Goal: Task Accomplishment & Management: Use online tool/utility

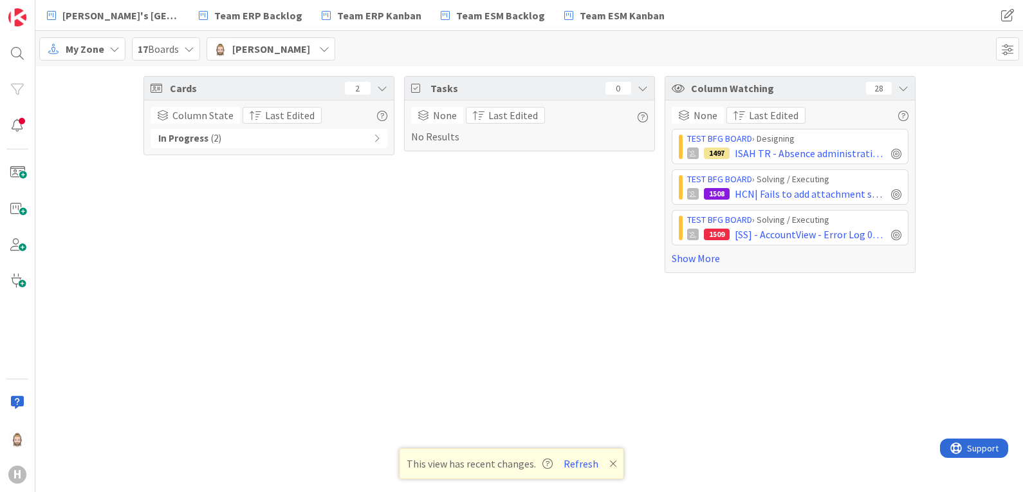
click at [106, 46] on div "My Zone" at bounding box center [82, 48] width 86 height 23
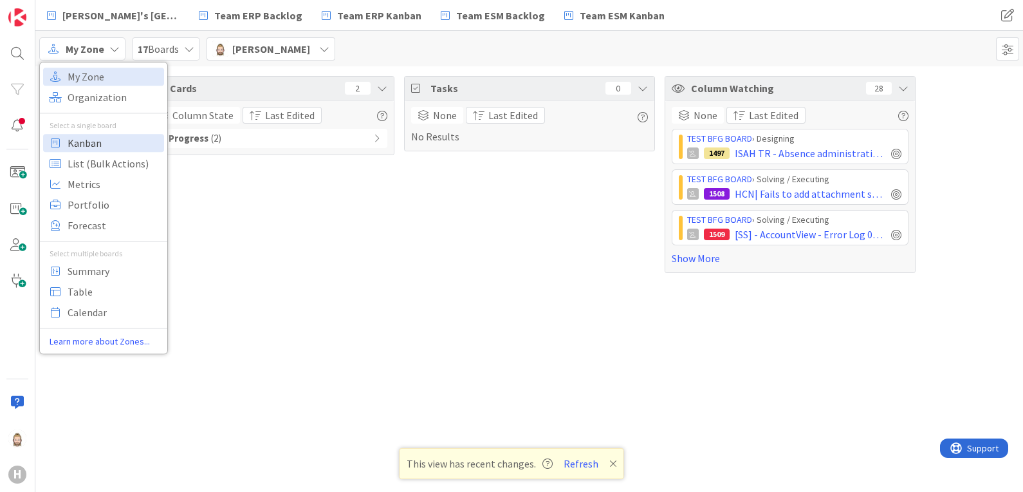
click at [107, 140] on span "Kanban" at bounding box center [114, 142] width 93 height 19
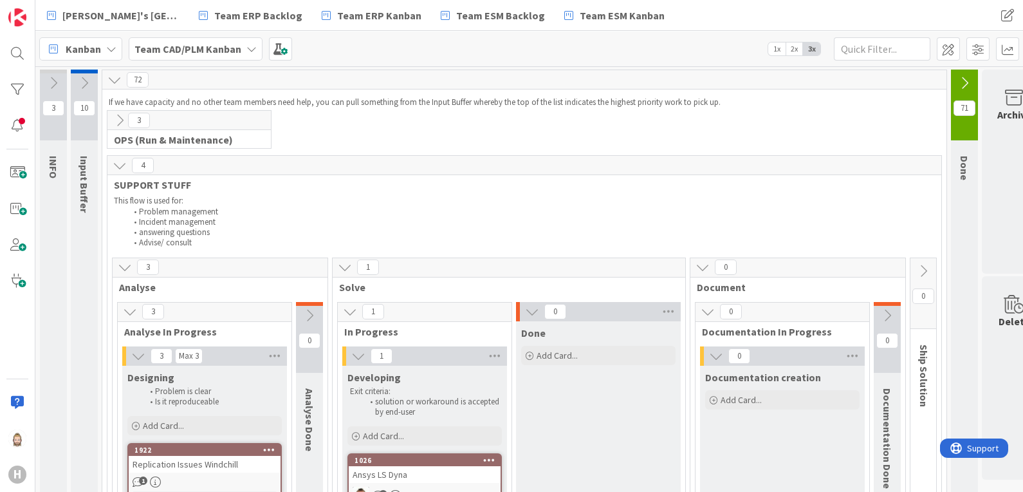
click at [246, 45] on icon at bounding box center [251, 49] width 10 height 10
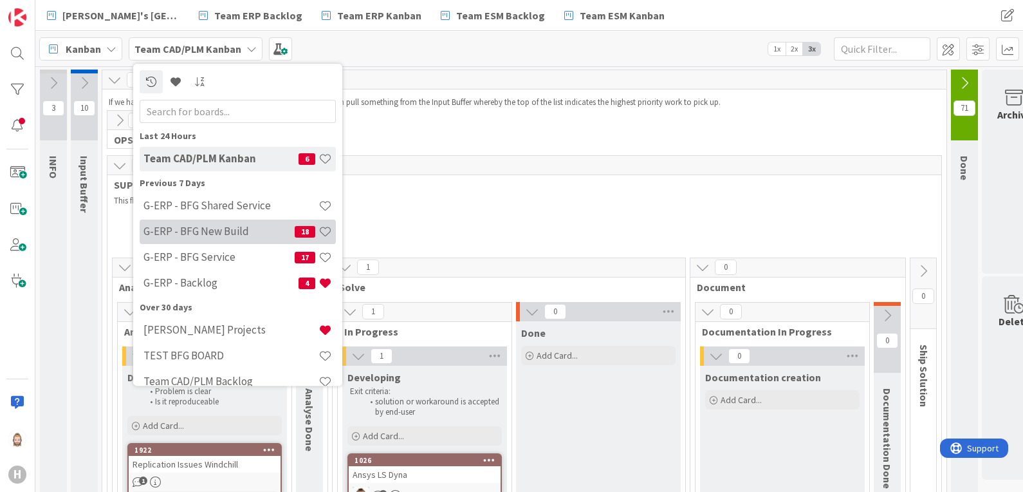
click at [243, 223] on div "G-ERP - BFG New Build 18" at bounding box center [238, 231] width 196 height 24
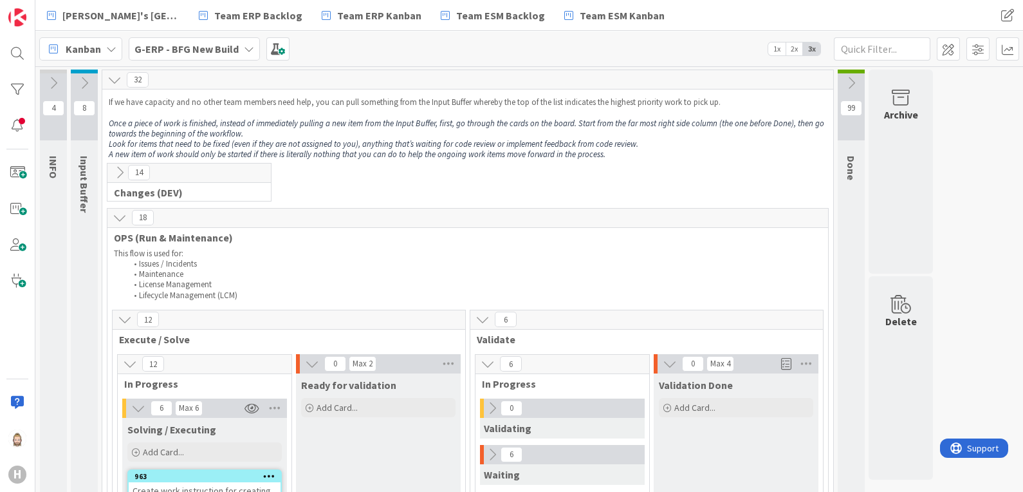
click at [125, 174] on icon at bounding box center [120, 172] width 14 height 14
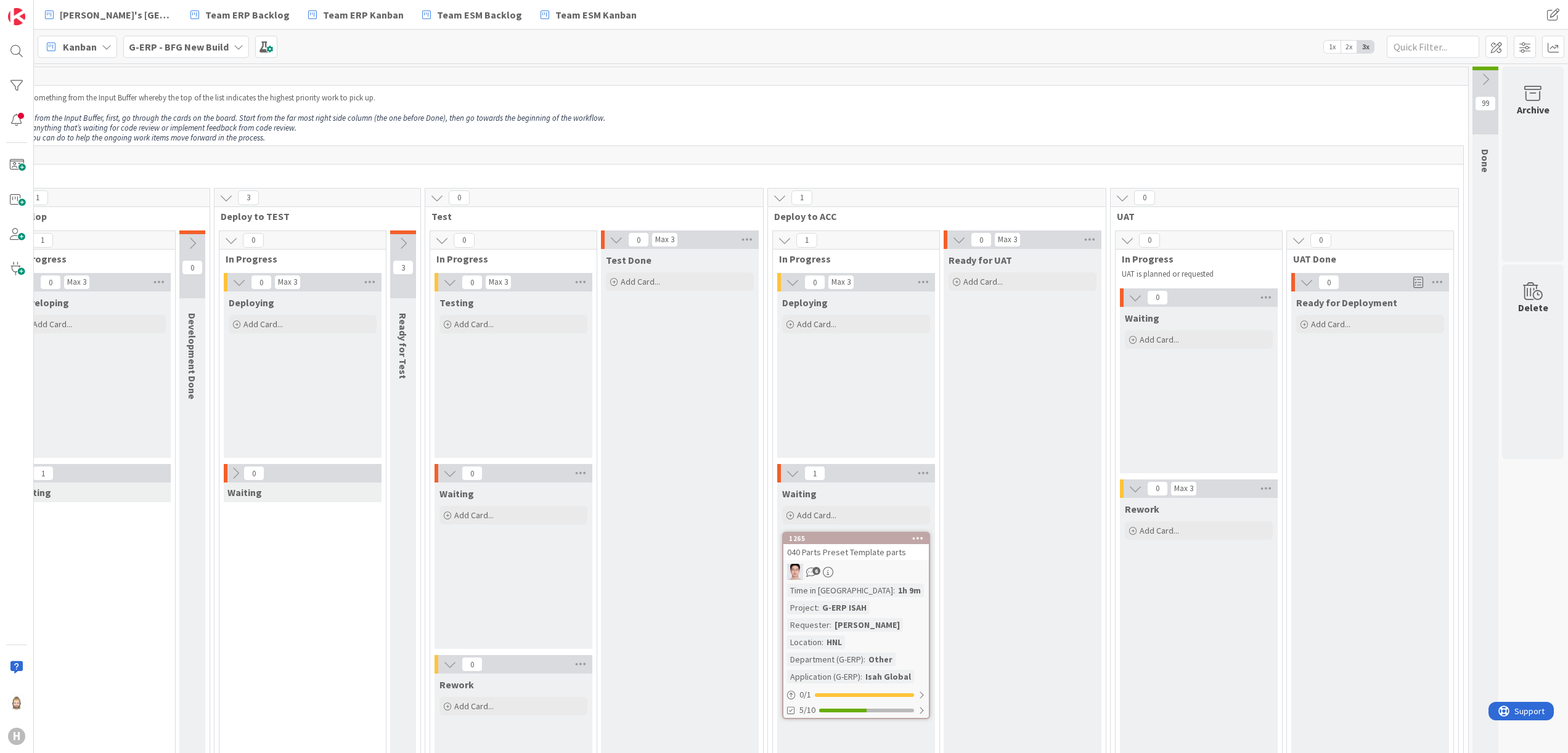
scroll to position [0, 340]
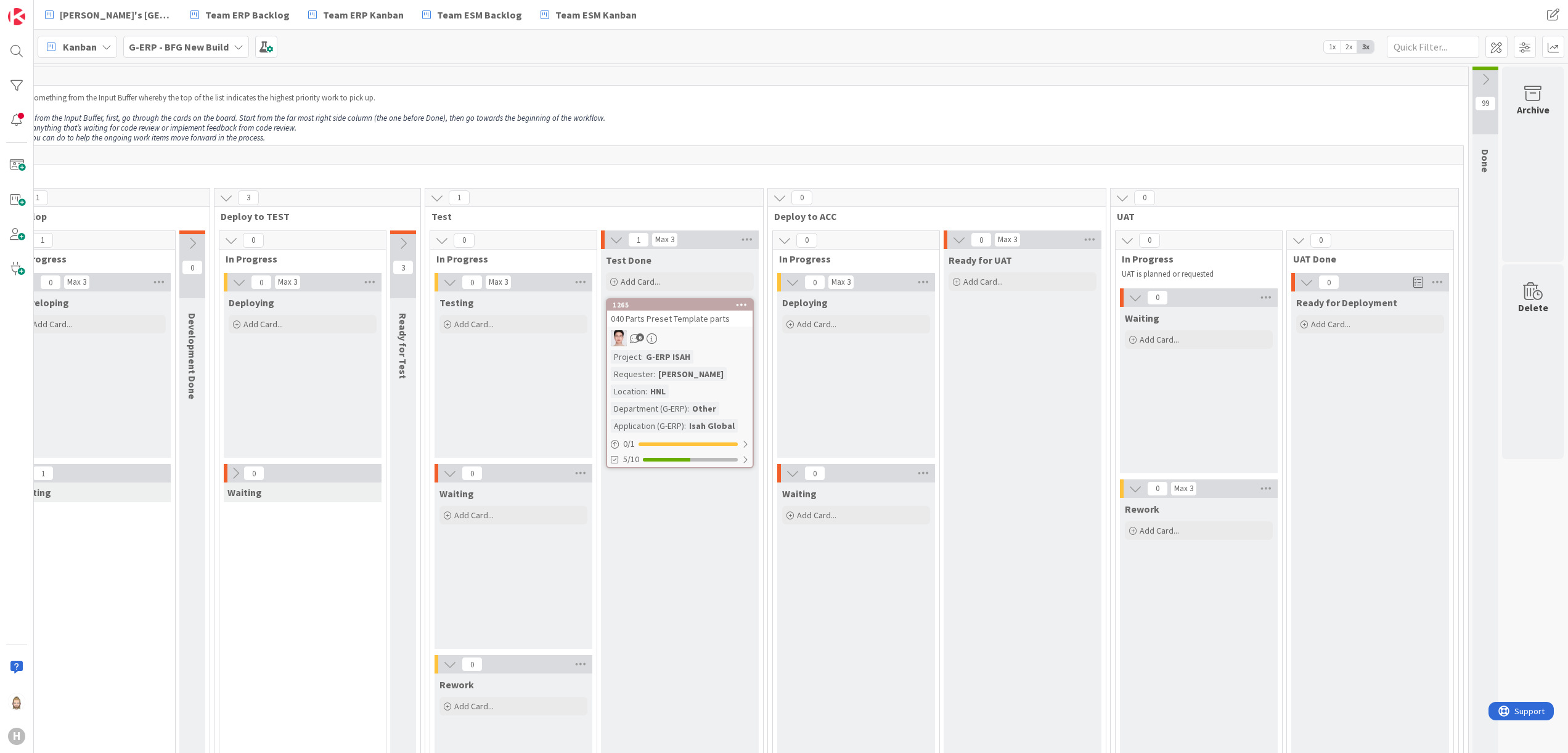
click at [692, 332] on div "6" at bounding box center [680, 338] width 146 height 16
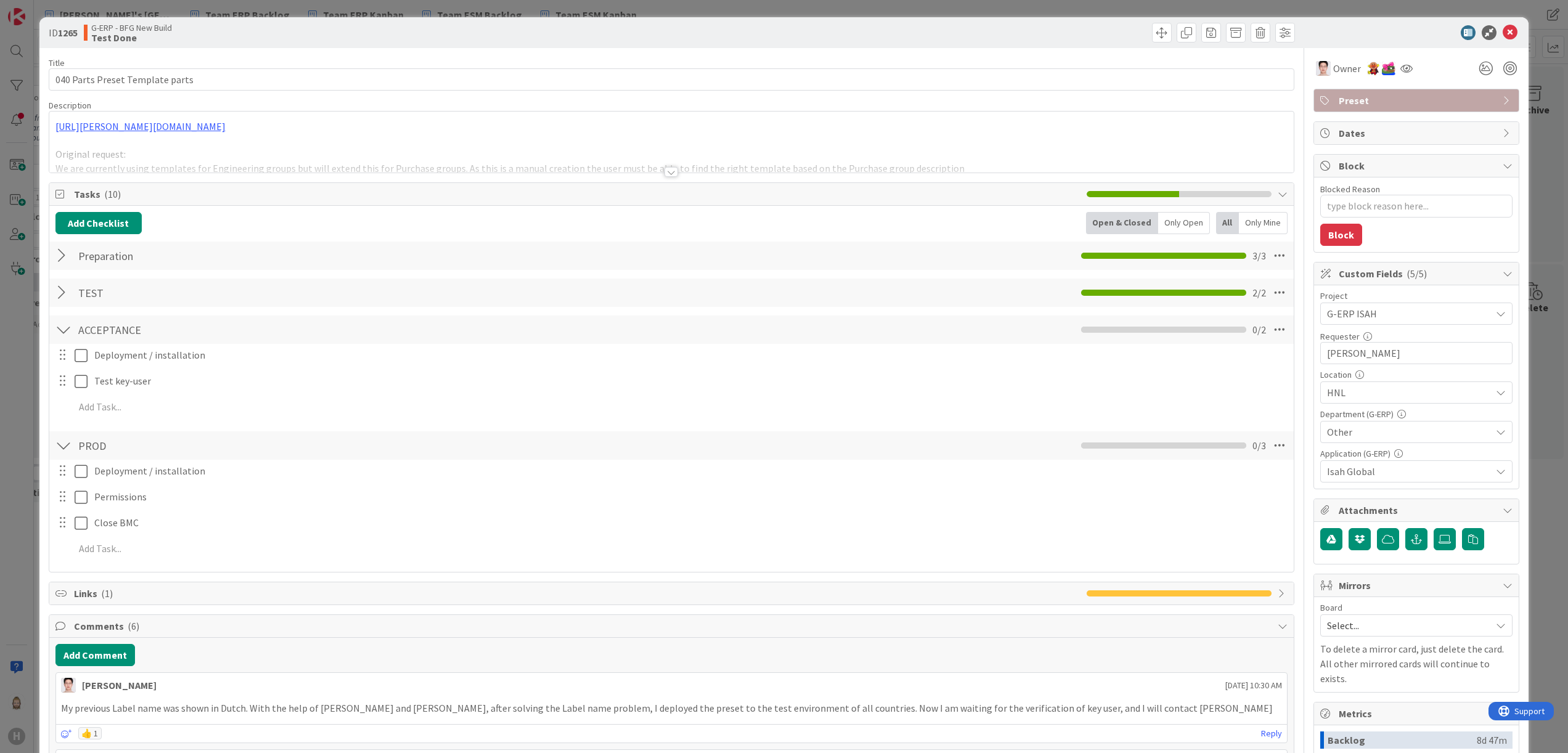
type textarea "x"
click at [979, 35] on icon at bounding box center [1510, 32] width 14 height 14
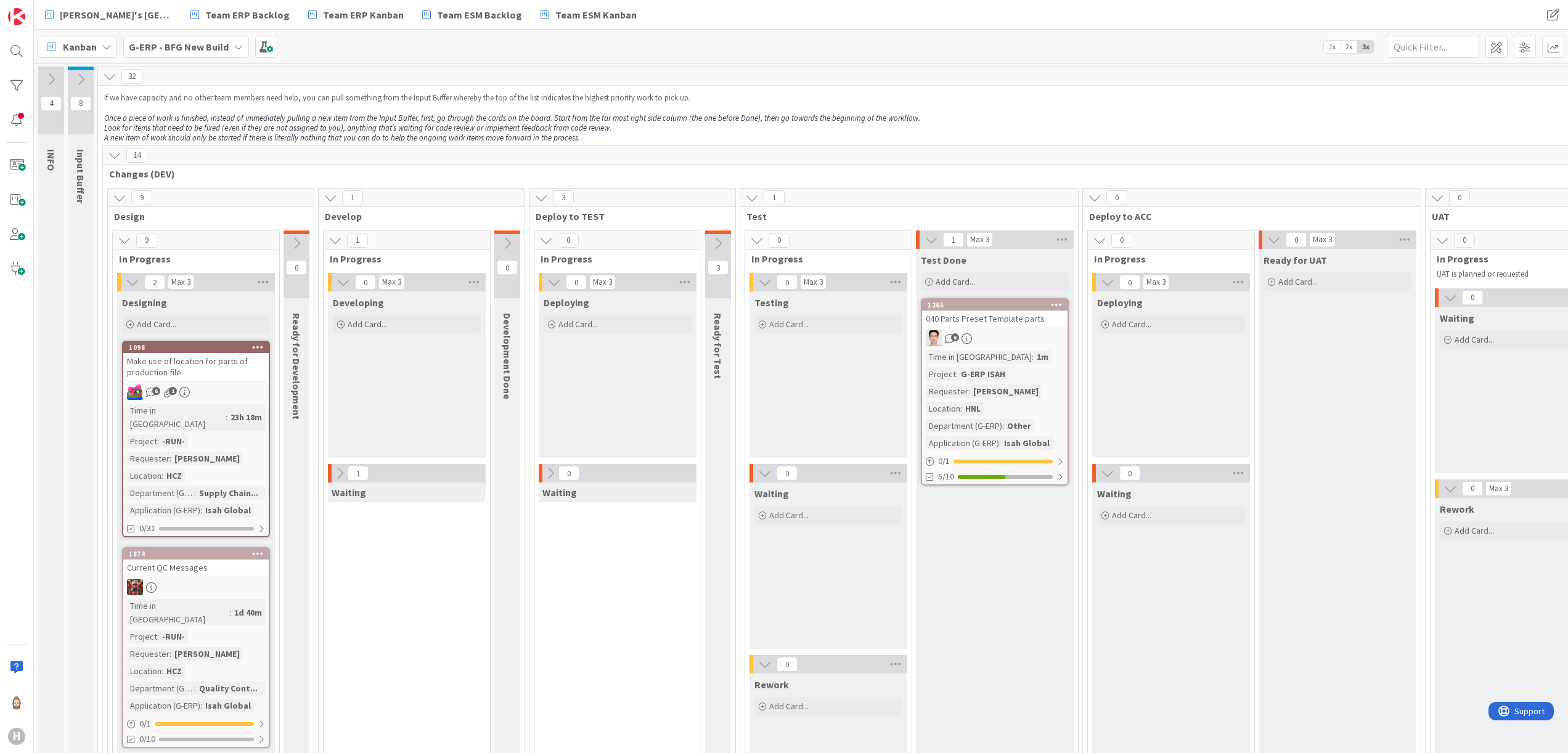
click at [341, 470] on icon at bounding box center [339, 473] width 13 height 13
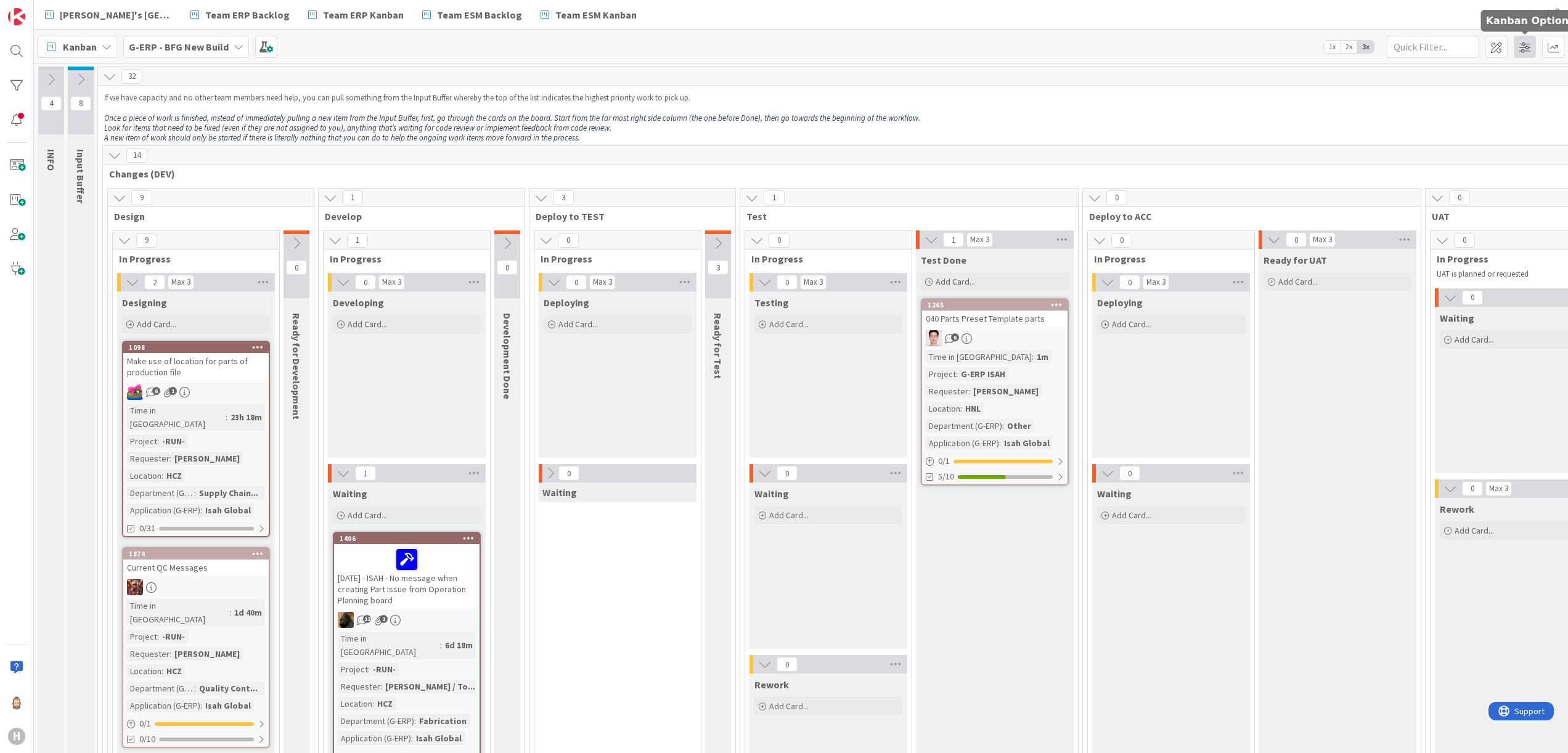
click at [979, 46] on span at bounding box center [1524, 46] width 22 height 22
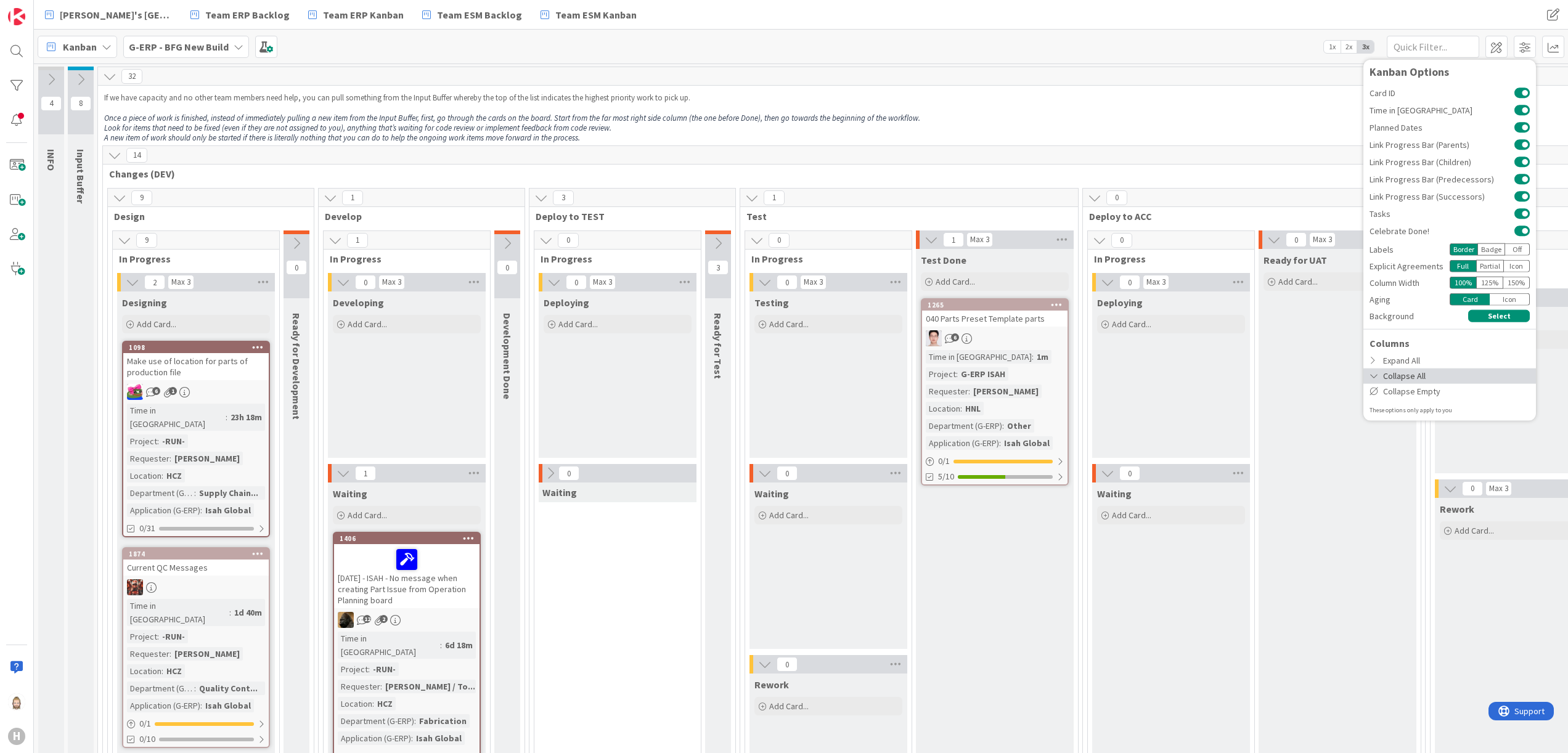
click at [979, 382] on div "Collapse All" at bounding box center [1449, 376] width 172 height 15
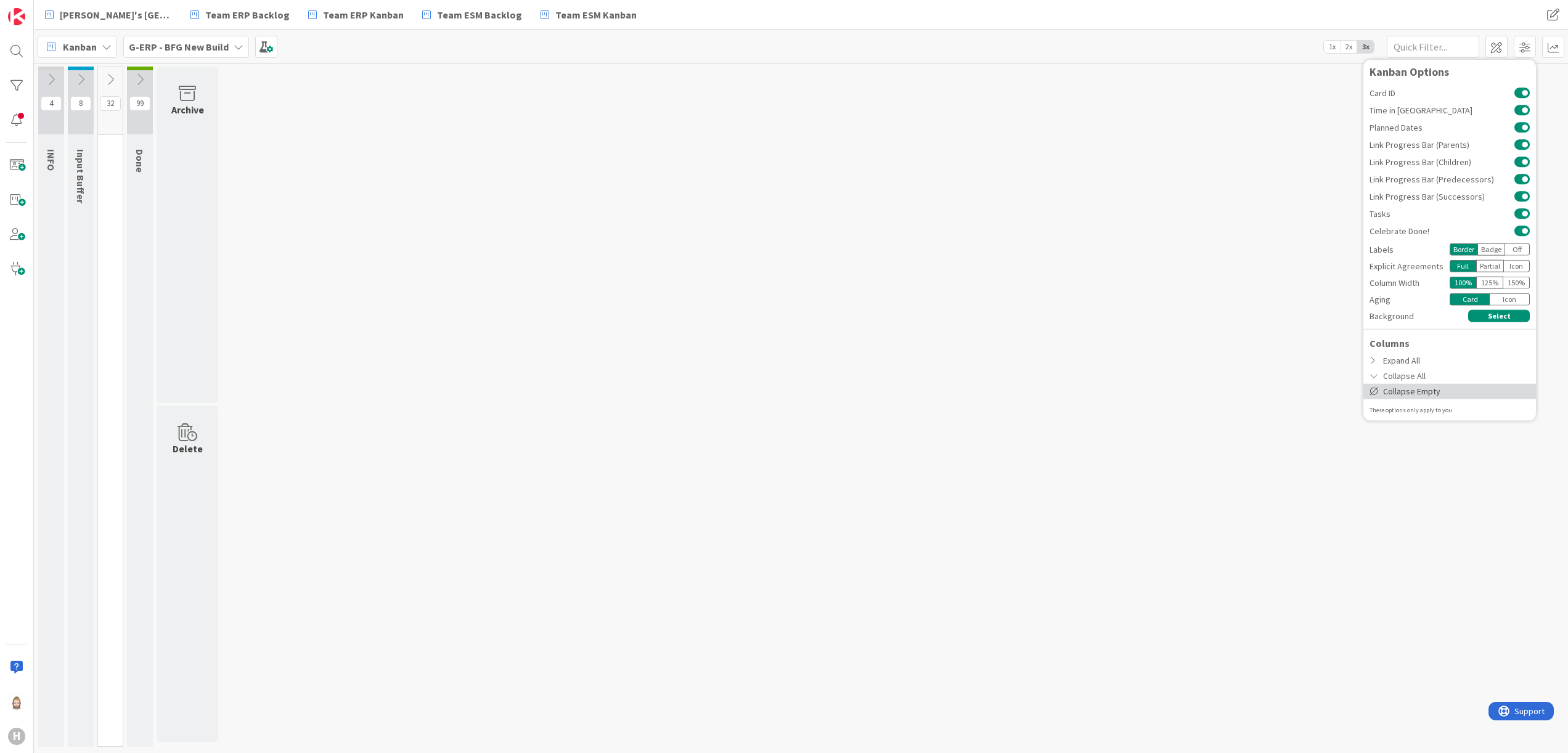
click at [979, 393] on div "Collapse Empty" at bounding box center [1449, 391] width 172 height 15
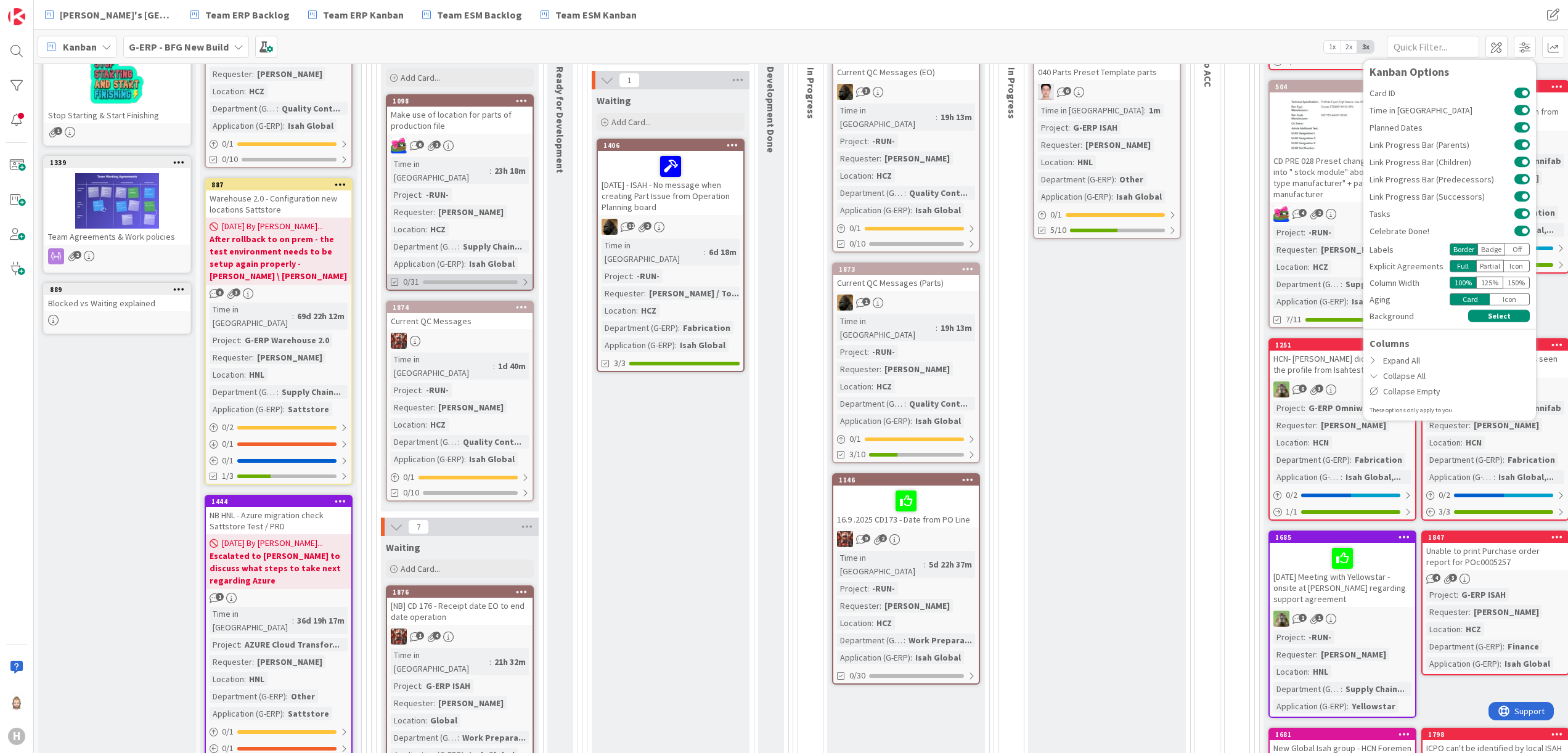
scroll to position [370, 0]
